Goal: Task Accomplishment & Management: Use online tool/utility

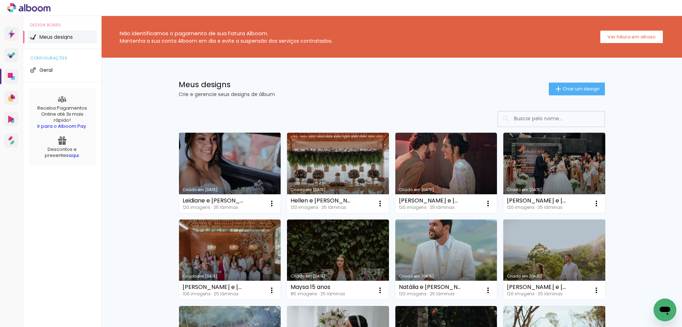
click at [185, 169] on link "Criado em [DATE]" at bounding box center [230, 173] width 102 height 80
